Goal: Navigation & Orientation: Understand site structure

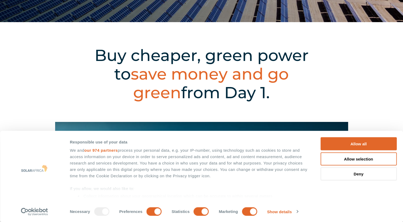
scroll to position [187, 0]
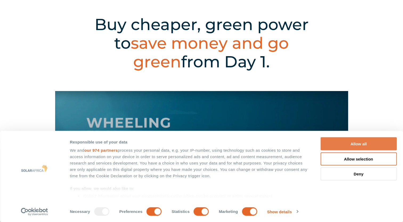
click at [366, 144] on button "Allow all" at bounding box center [359, 144] width 76 height 13
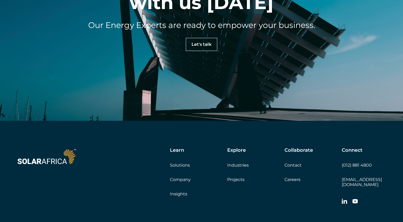
scroll to position [1680, 0]
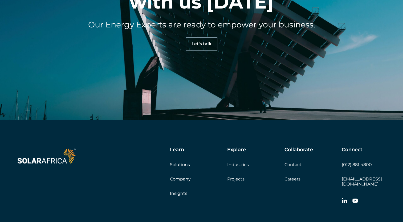
click at [235, 162] on link "Industries" at bounding box center [238, 164] width 22 height 5
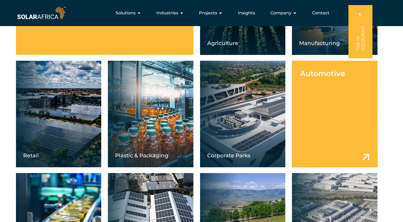
scroll to position [240, 0]
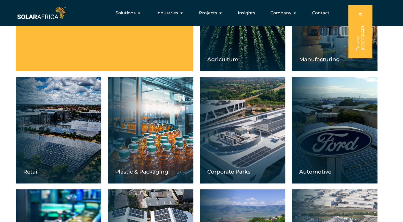
click at [326, 36] on div "Manufacturing" at bounding box center [334, 18] width 85 height 107
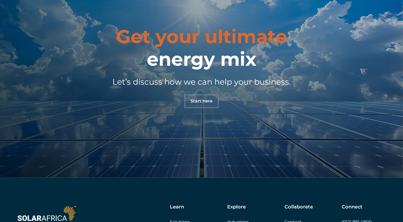
scroll to position [648, 0]
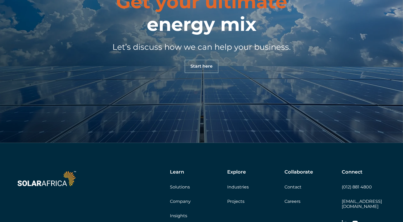
click at [240, 202] on link "Projects" at bounding box center [235, 201] width 17 height 5
